Goal: Find specific page/section: Find specific page/section

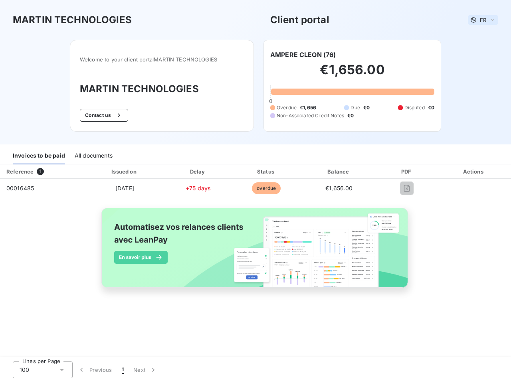
click at [483, 20] on span "FR" at bounding box center [483, 20] width 6 height 6
click at [103, 115] on button "Contact us" at bounding box center [104, 115] width 48 height 13
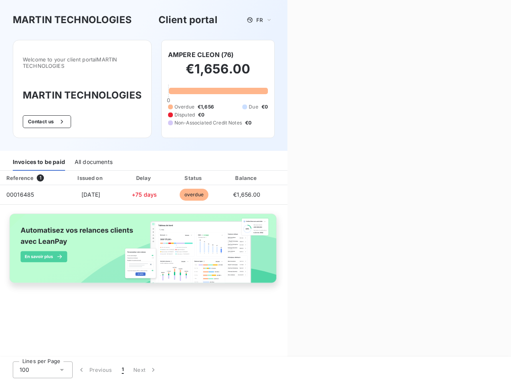
click at [39, 156] on div "Invoices to be paid" at bounding box center [39, 162] width 52 height 17
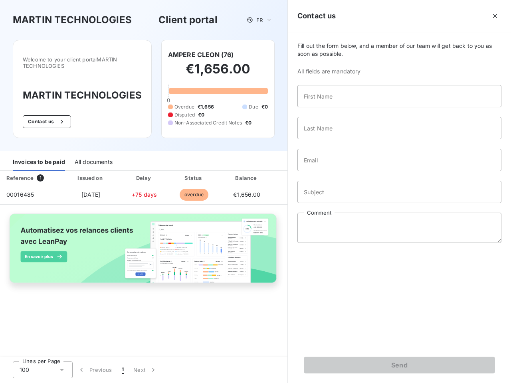
click at [93, 156] on div "All documents" at bounding box center [94, 162] width 38 height 17
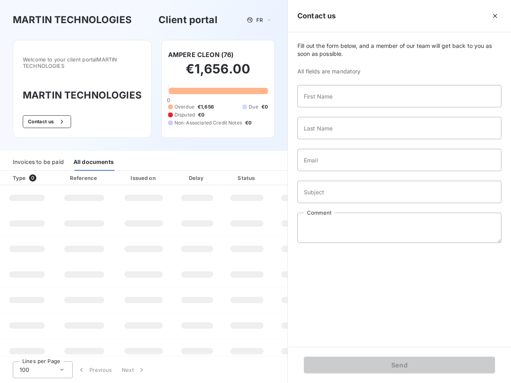
click at [42, 172] on th "Type 0" at bounding box center [27, 178] width 54 height 14
click at [124, 172] on th "Issued on" at bounding box center [144, 178] width 58 height 14
click at [198, 172] on th "Delay" at bounding box center [197, 178] width 49 height 14
click at [266, 172] on th "Status" at bounding box center [246, 178] width 51 height 14
click at [339, 172] on div "Fill out the form below, and a member of our team will get back to you as soon …" at bounding box center [399, 189] width 223 height 314
